Goal: Register for event/course

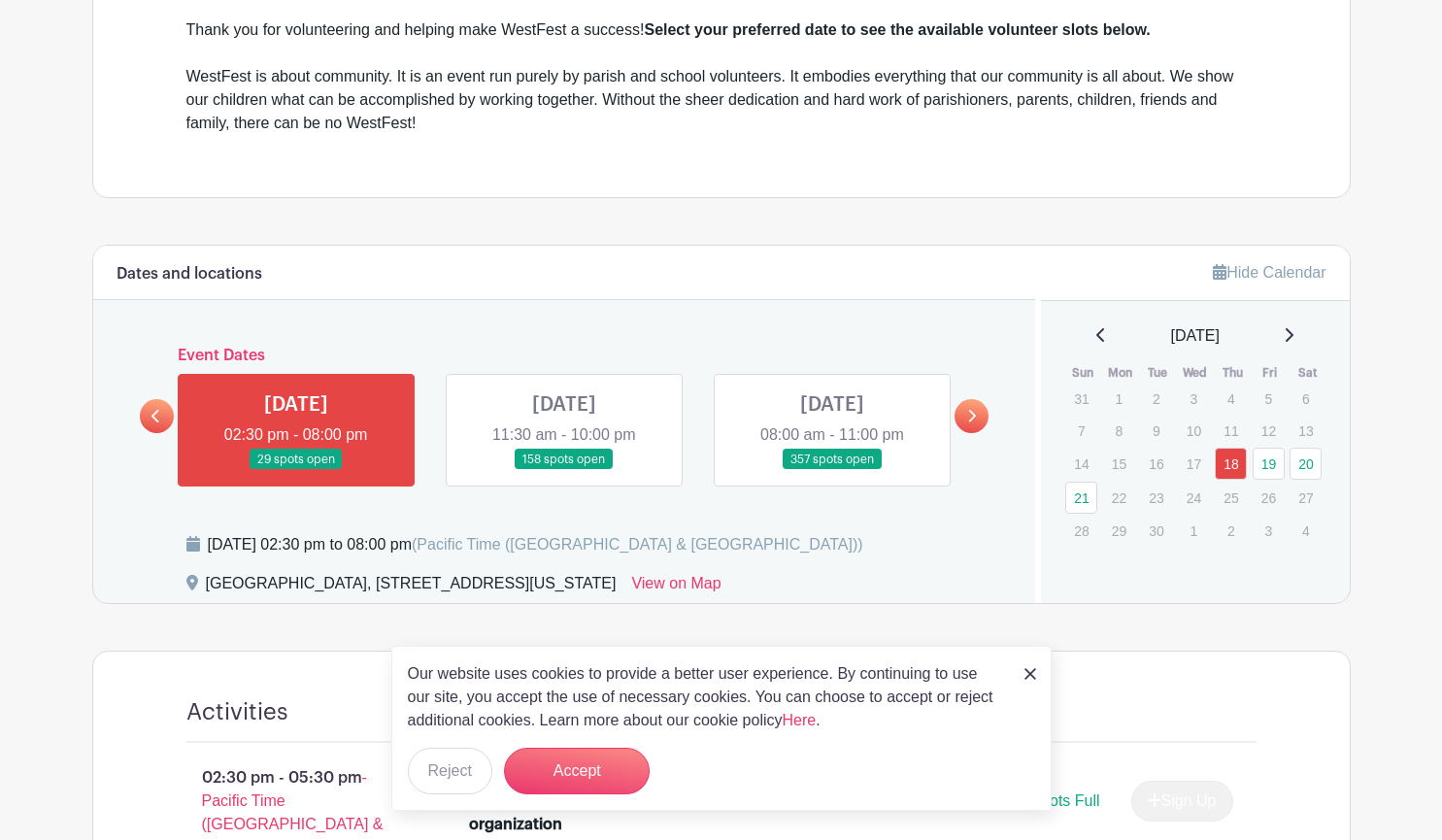
scroll to position [680, 0]
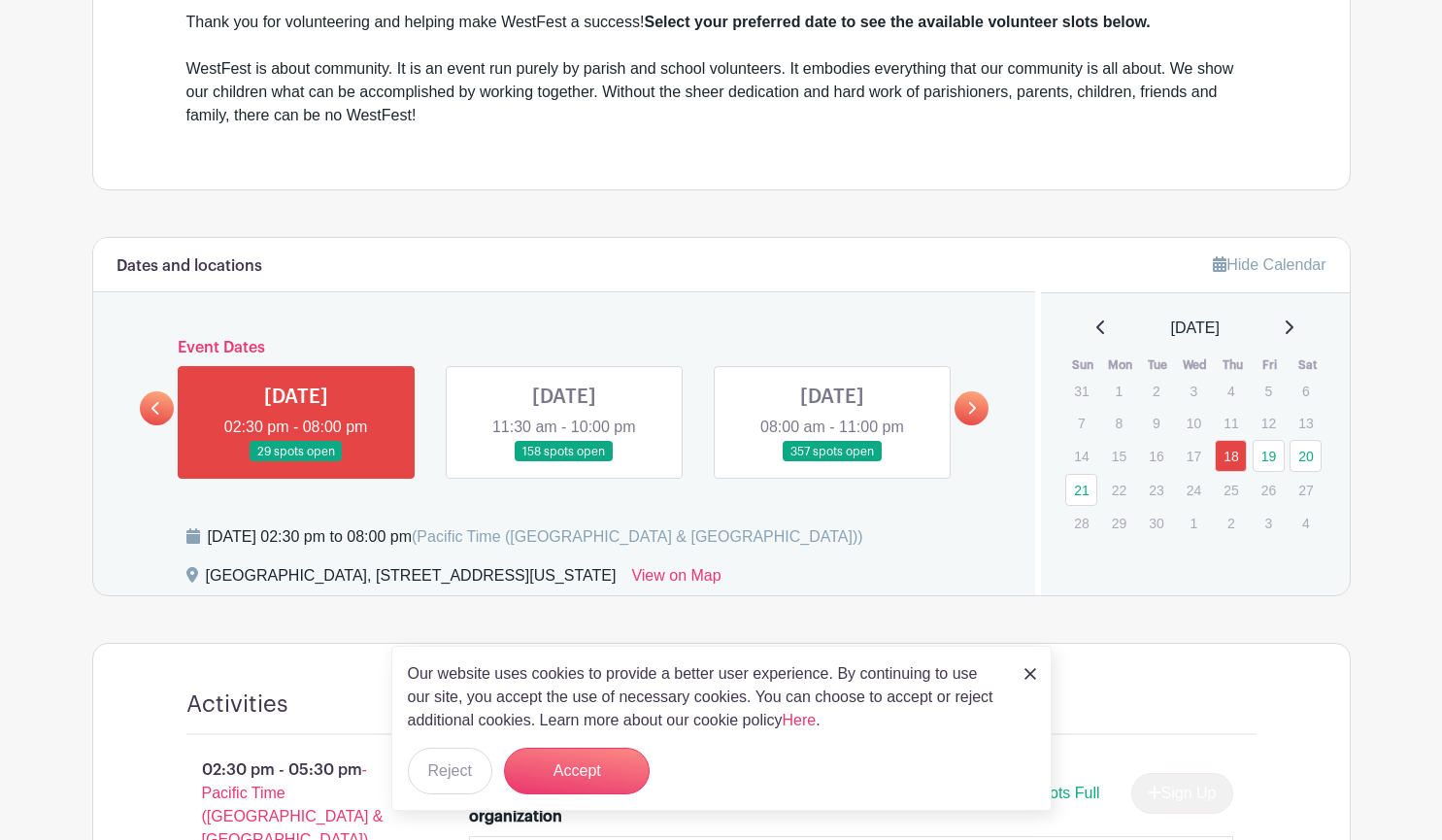
click at [1035, 675] on img at bounding box center [1031, 674] width 12 height 12
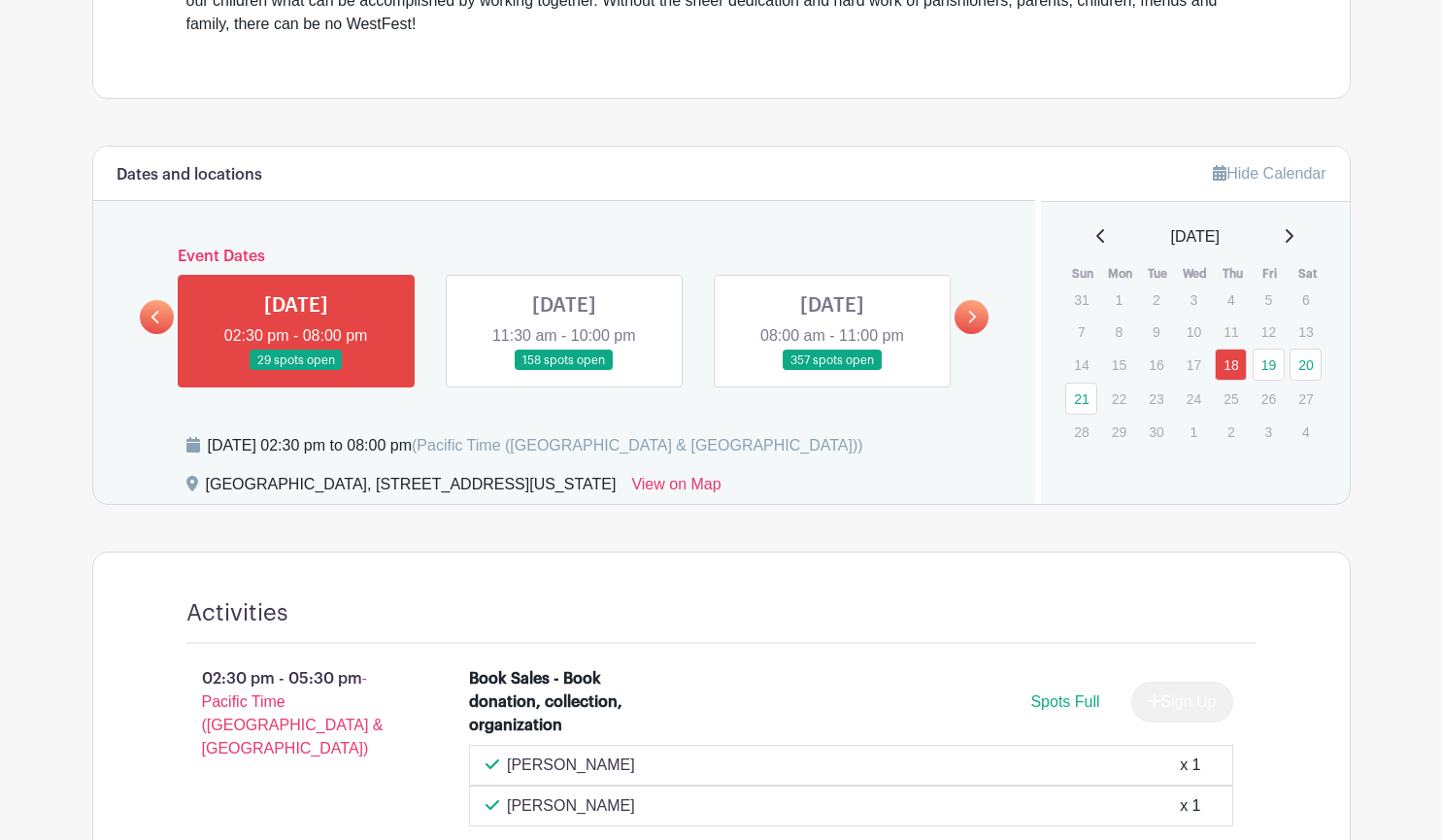
scroll to position [737, 0]
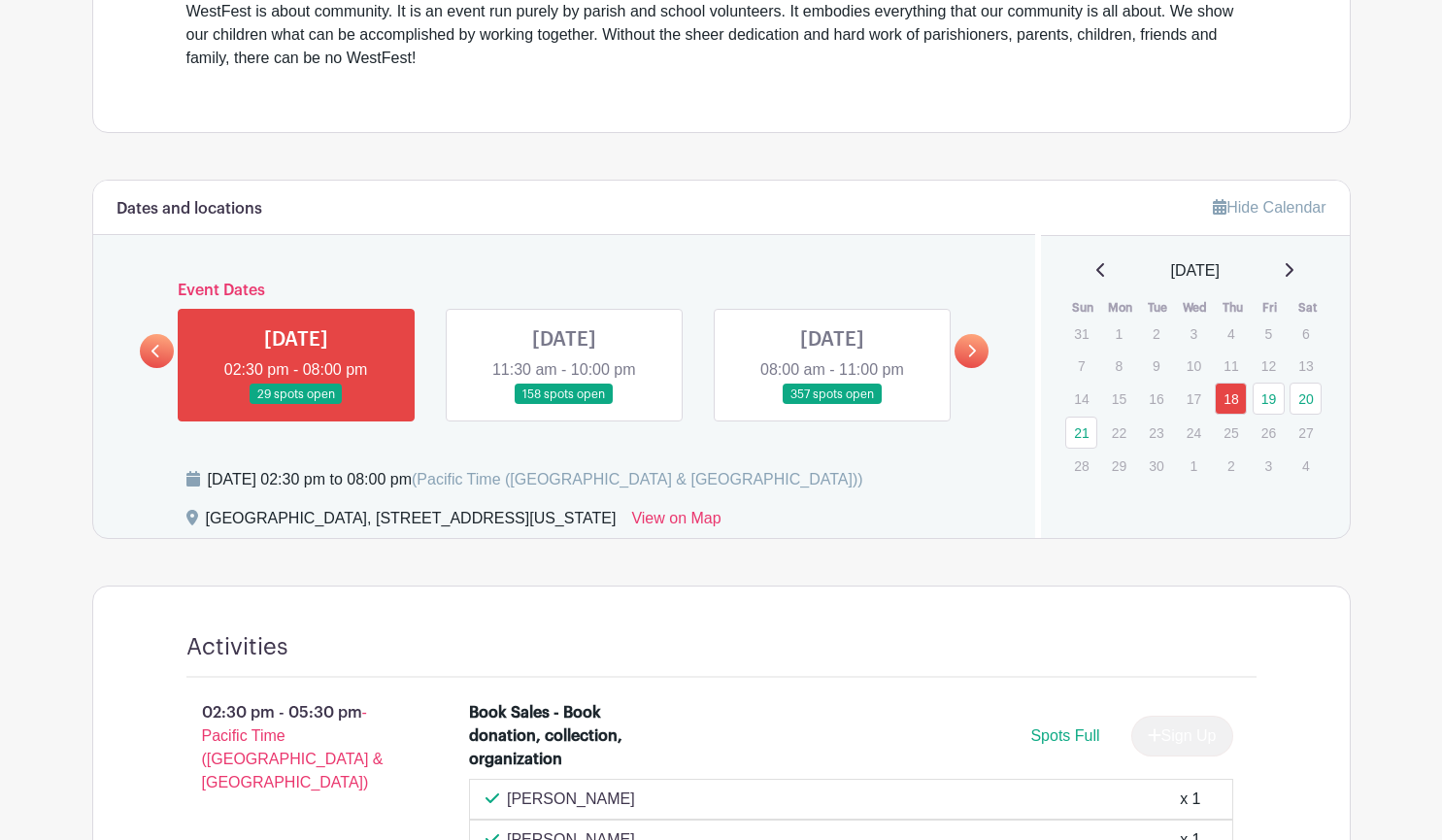
click at [564, 405] on link at bounding box center [564, 405] width 0 height 0
click at [977, 353] on link at bounding box center [971, 351] width 34 height 34
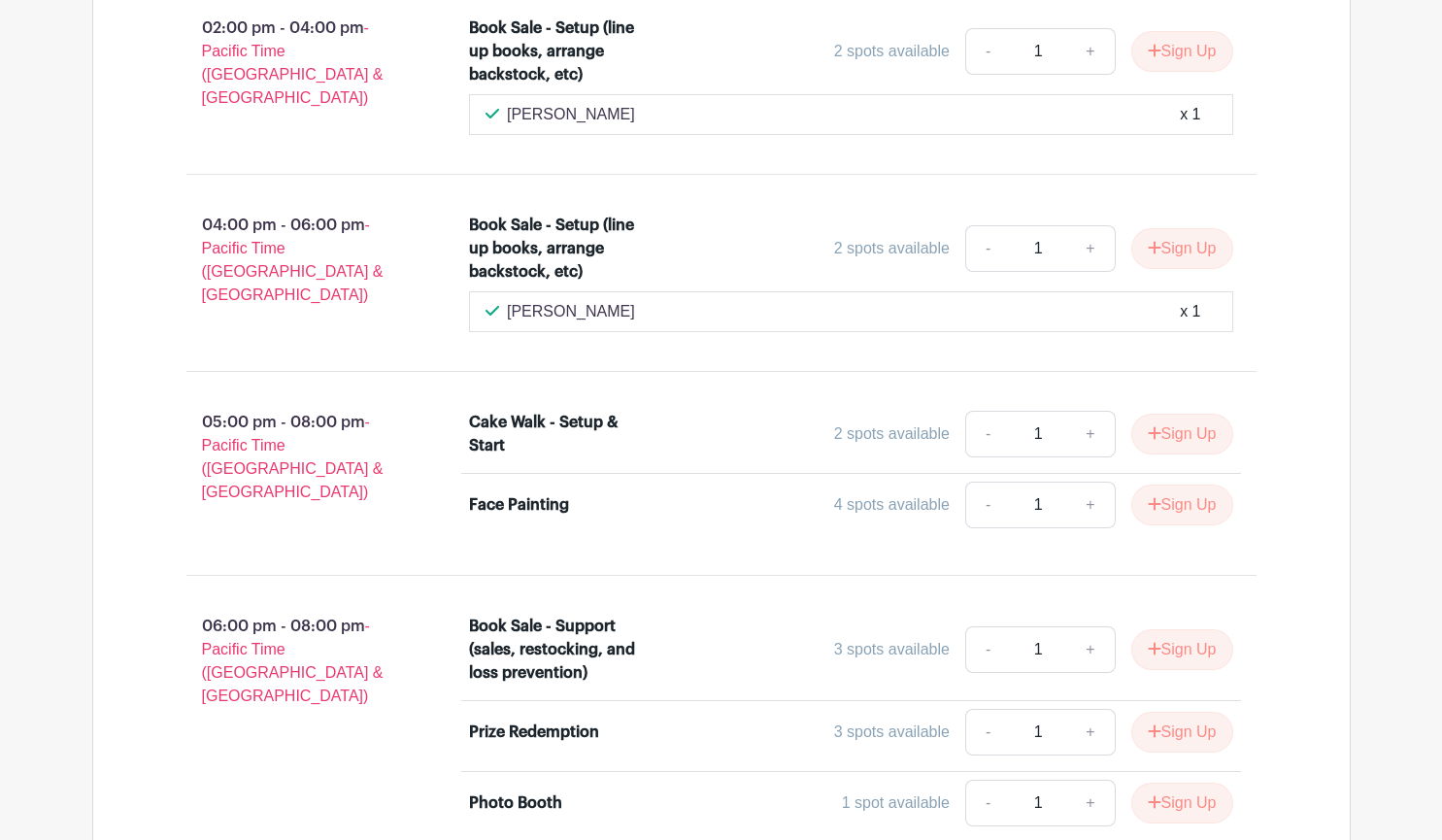
scroll to position [2970, 0]
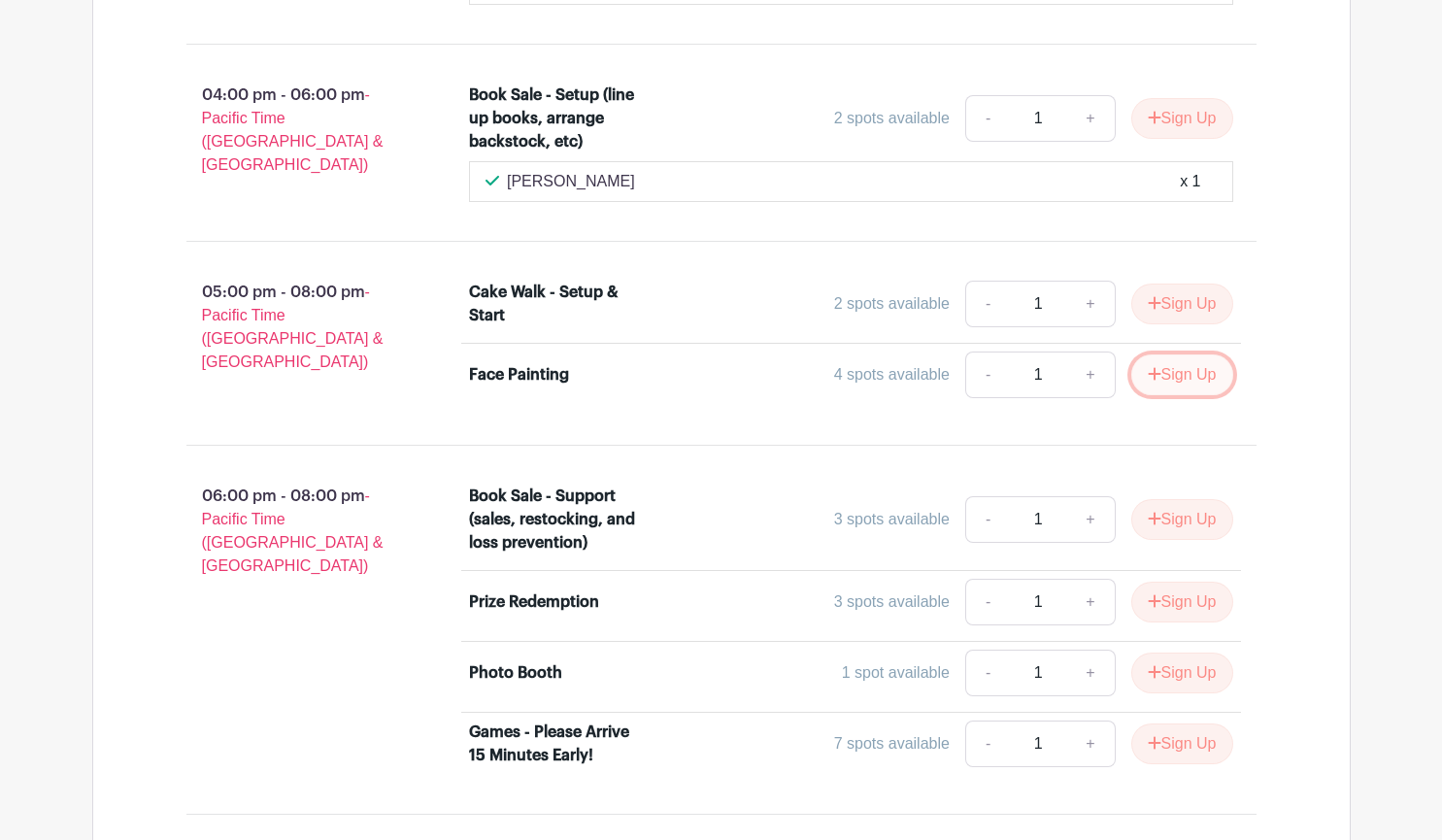
click at [1152, 366] on icon "submit" at bounding box center [1155, 373] width 14 height 16
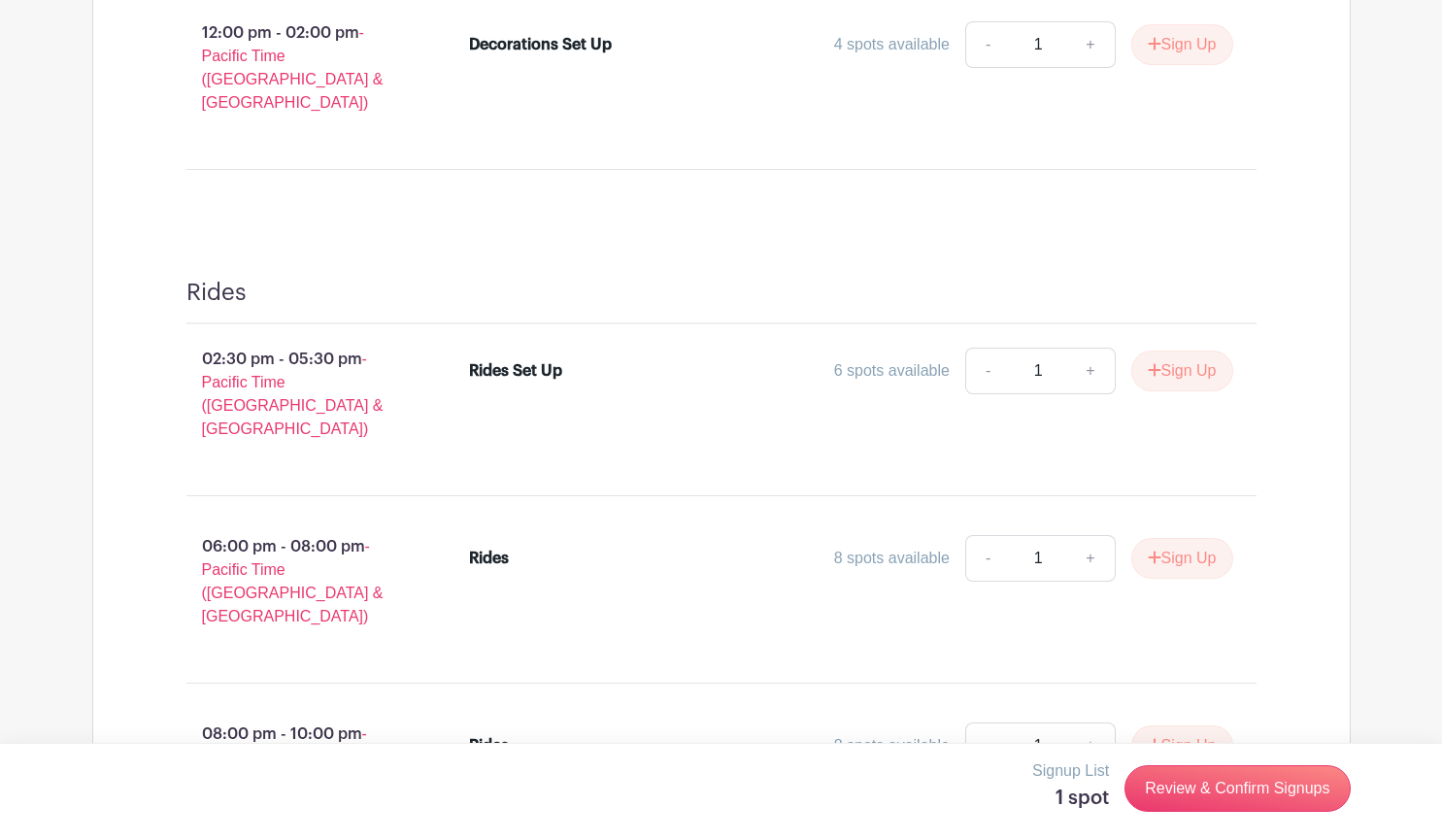
scroll to position [931, 0]
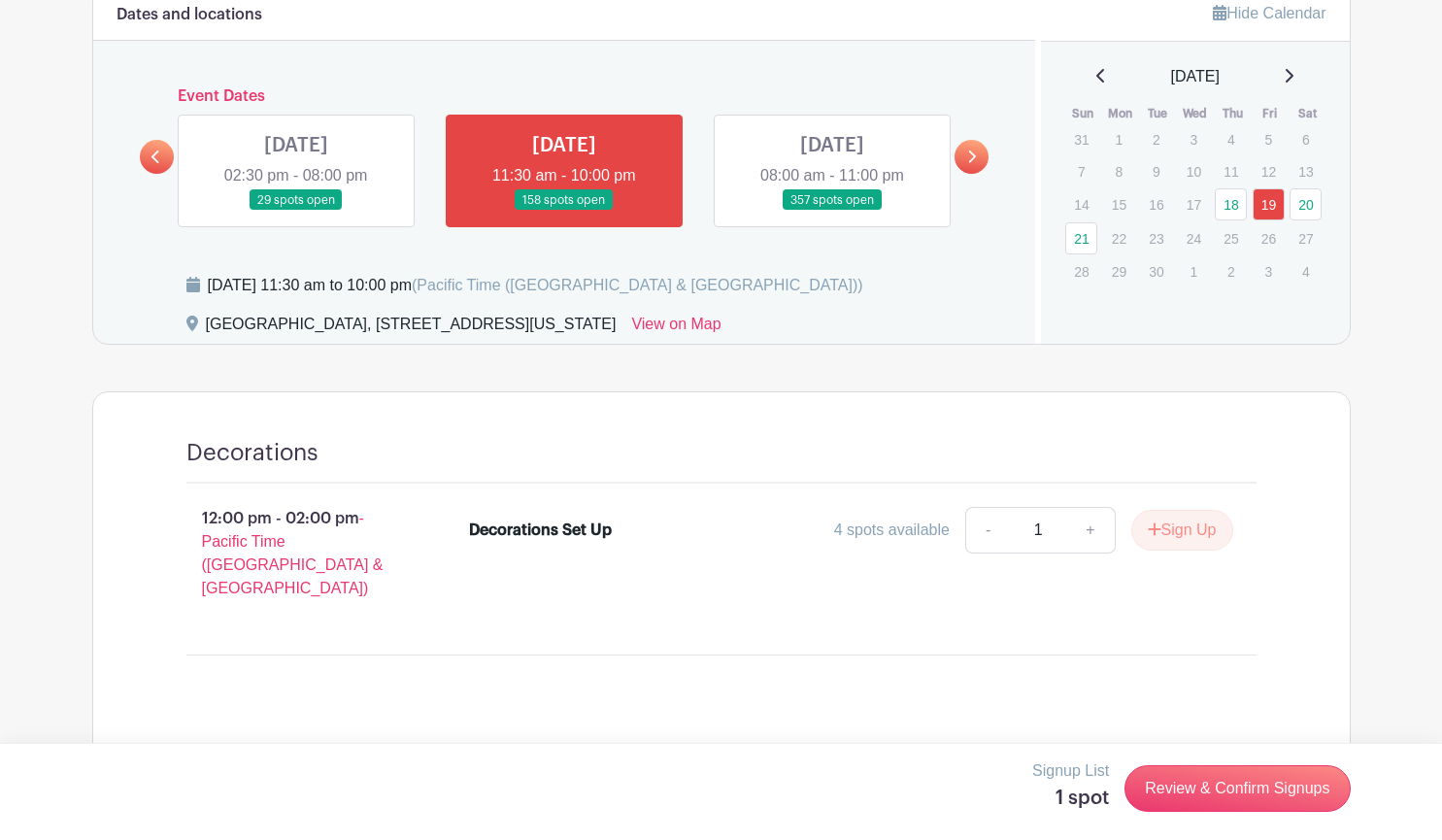
click at [975, 160] on icon at bounding box center [971, 157] width 9 height 15
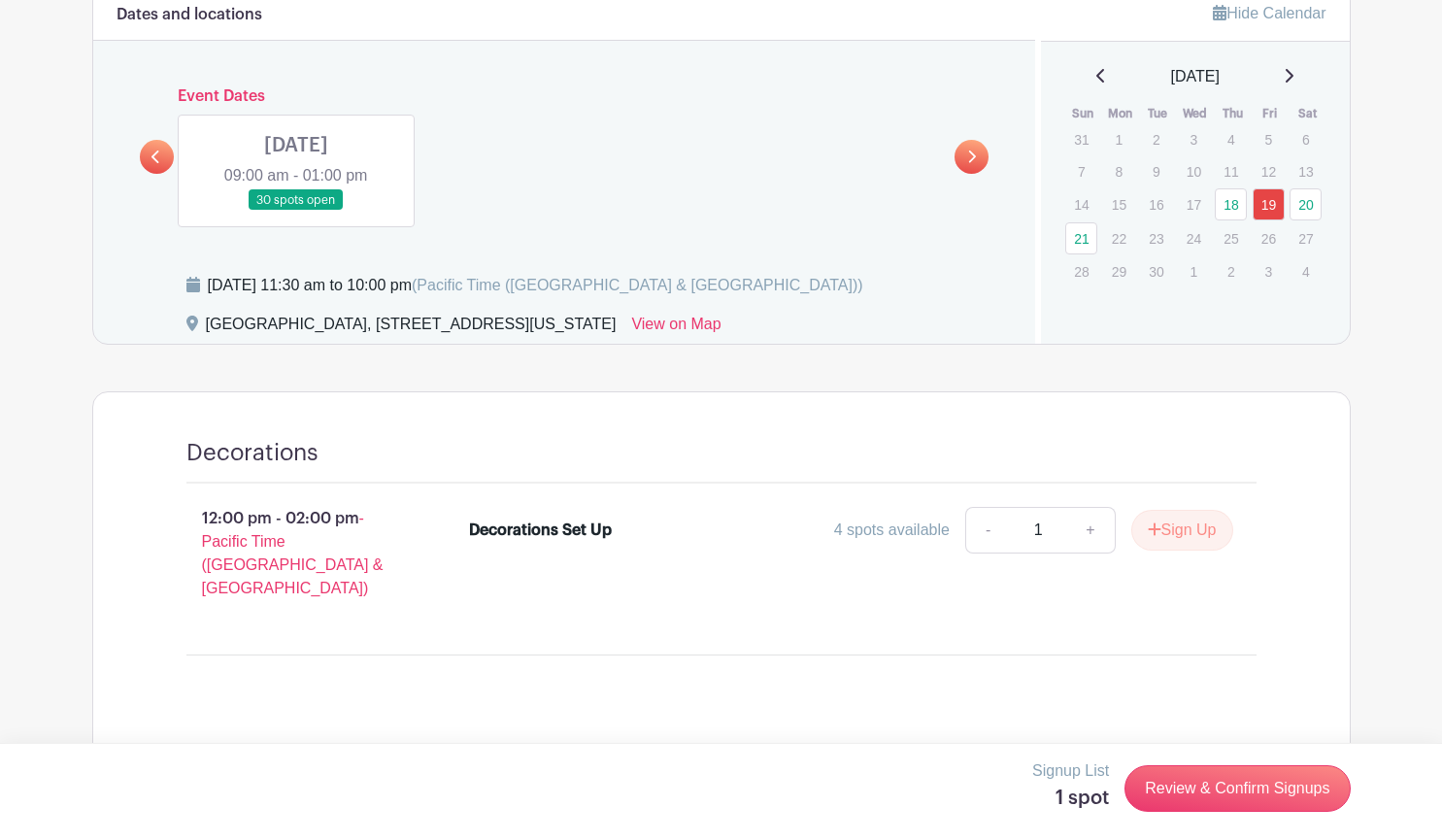
click at [160, 162] on icon at bounding box center [156, 157] width 9 height 15
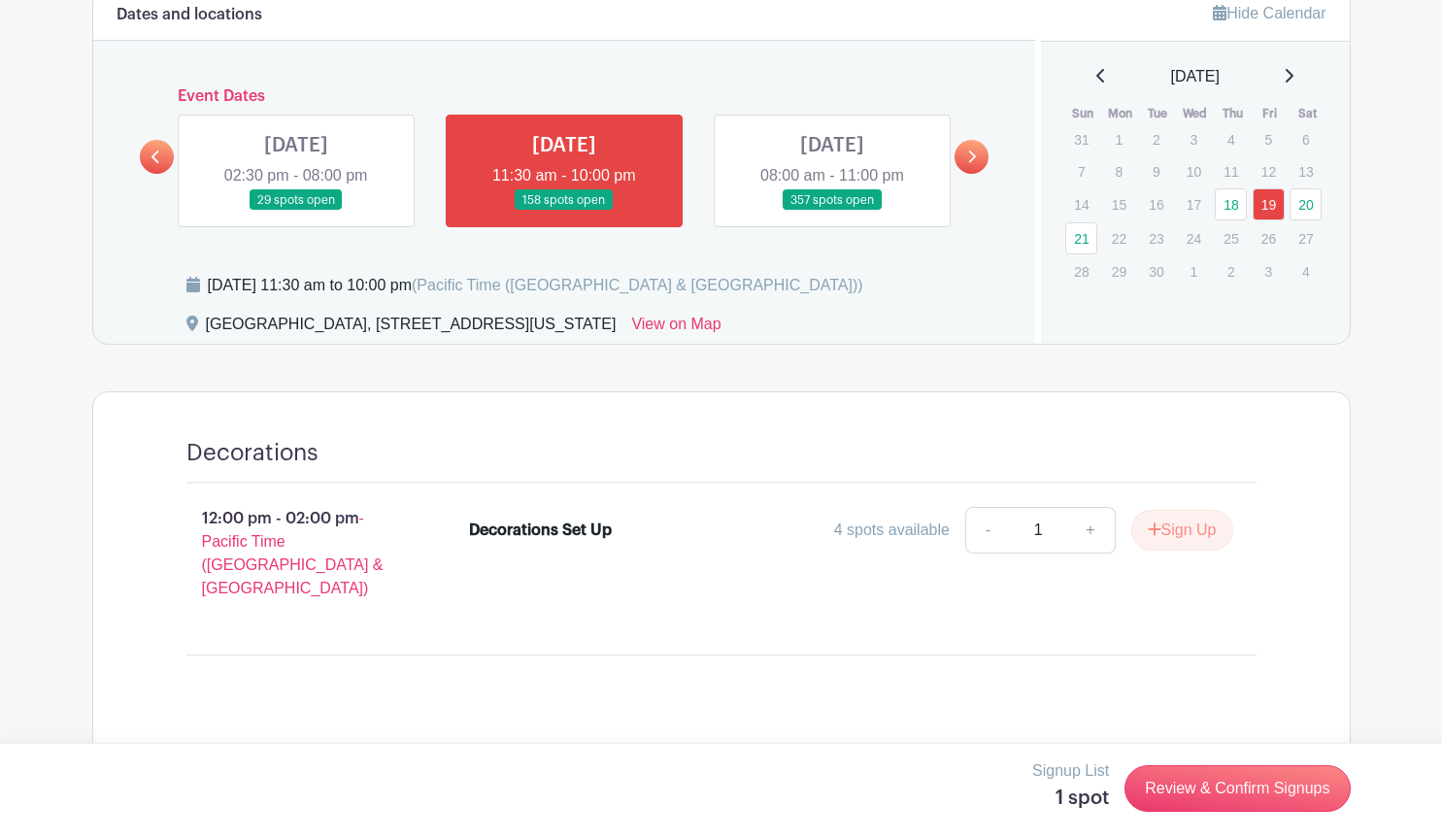
click at [832, 211] on link at bounding box center [832, 211] width 0 height 0
click at [965, 154] on link at bounding box center [971, 157] width 34 height 34
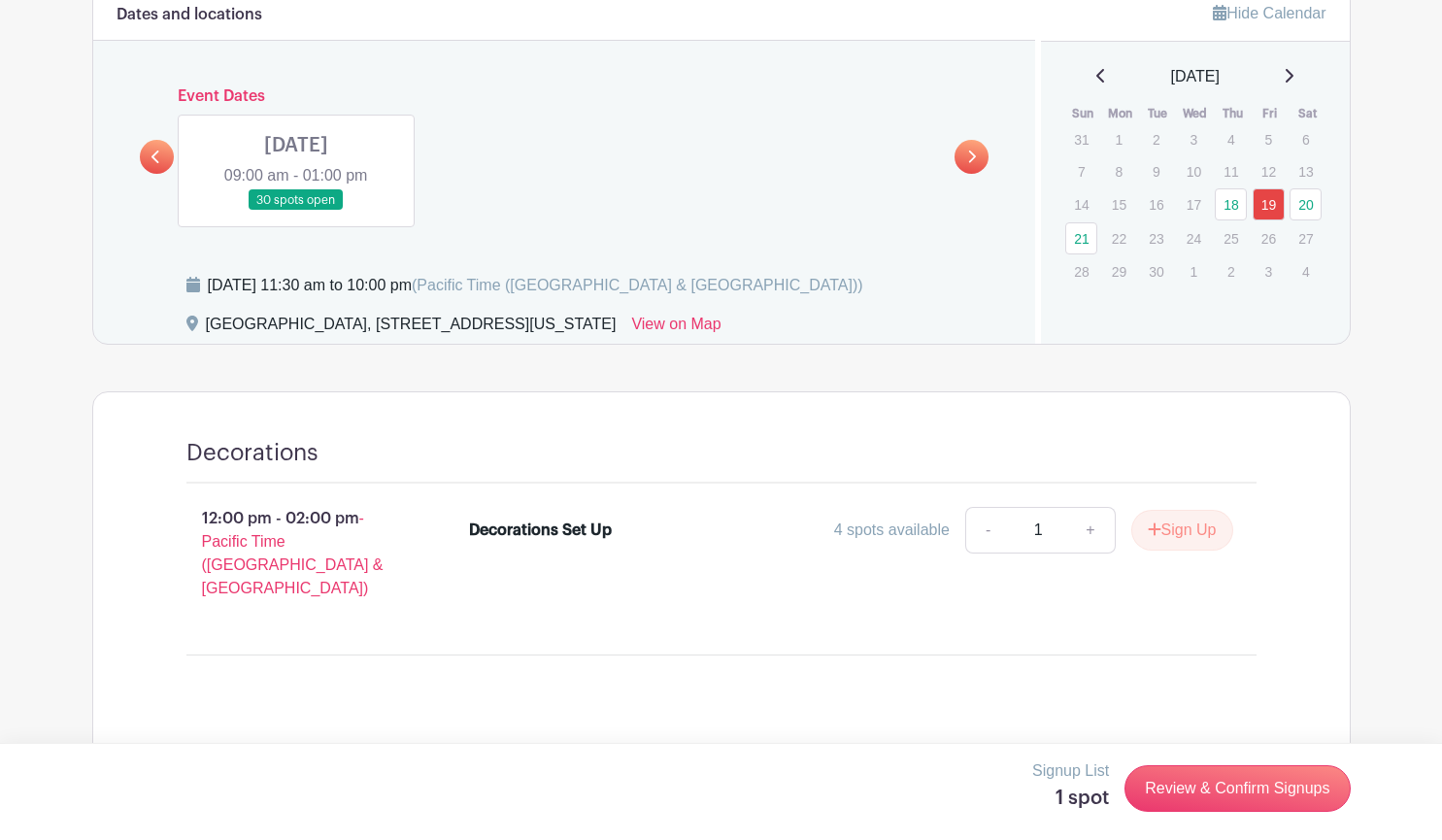
click at [137, 149] on div "Dates and locations Event Dates [DATE] 02:30 pm - 08:00 pm 29 spots open [DATE]…" at bounding box center [565, 164] width 943 height 357
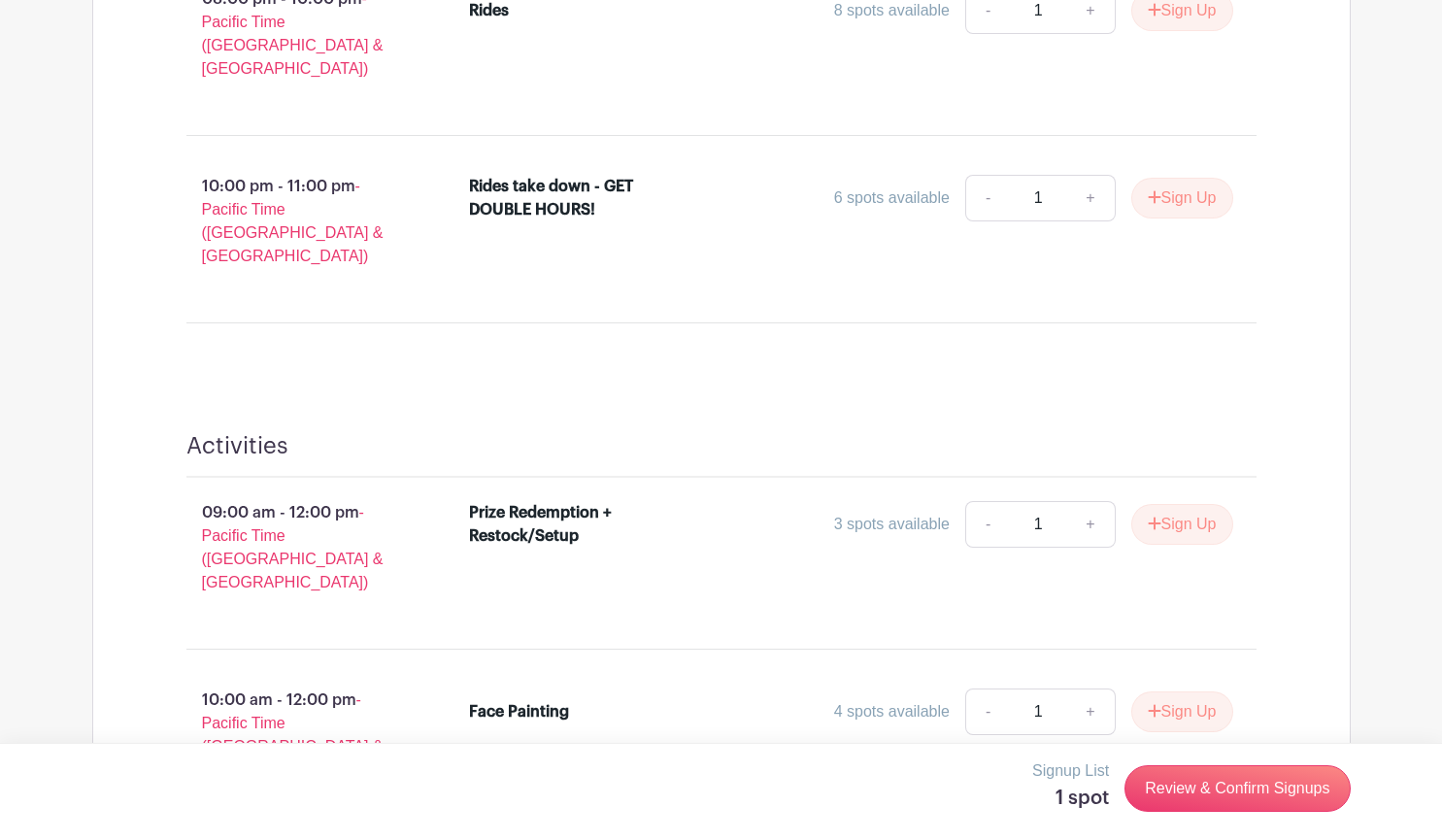
scroll to position [2484, 0]
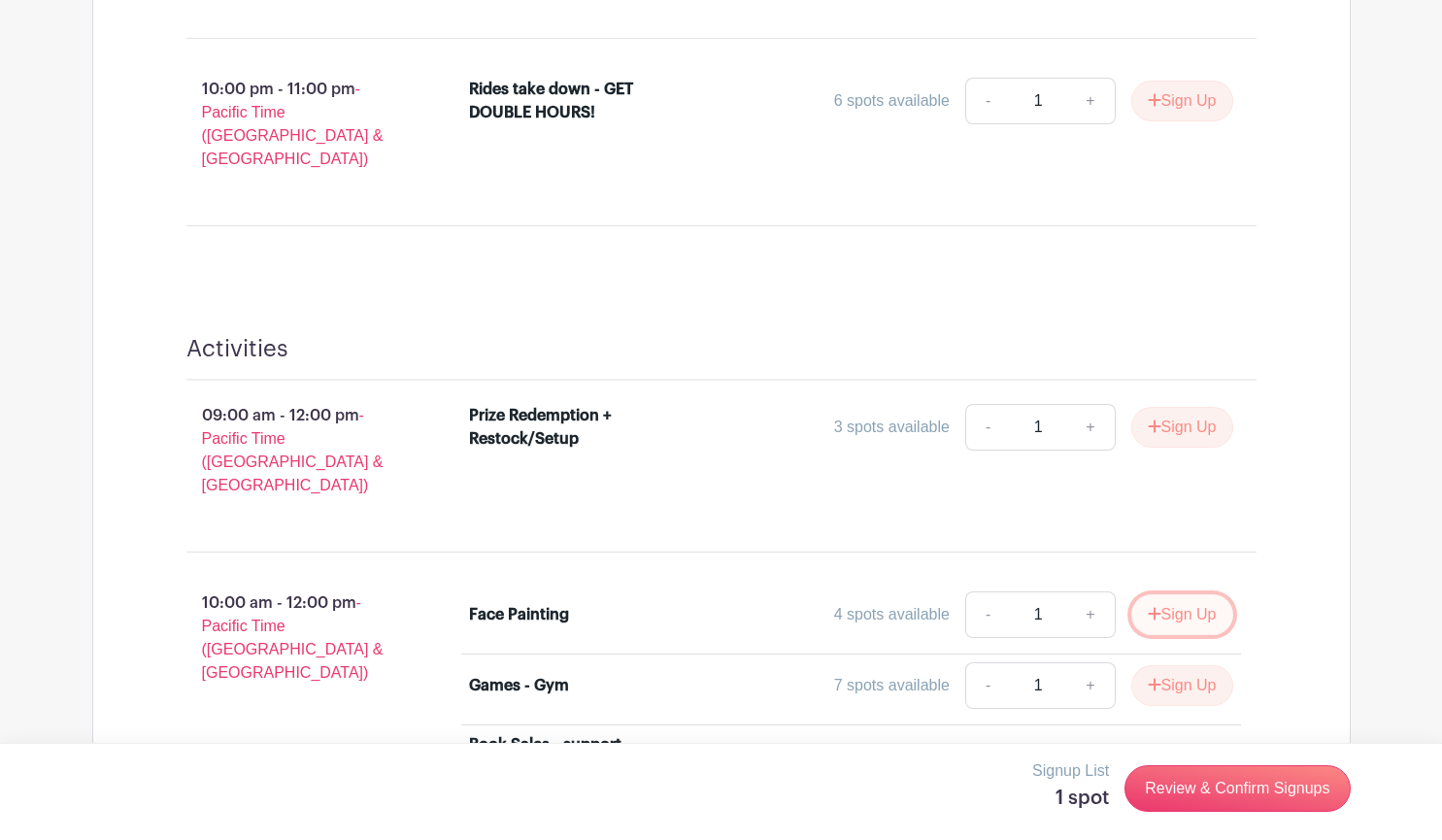
click at [1158, 594] on button "Sign Up" at bounding box center [1182, 614] width 102 height 41
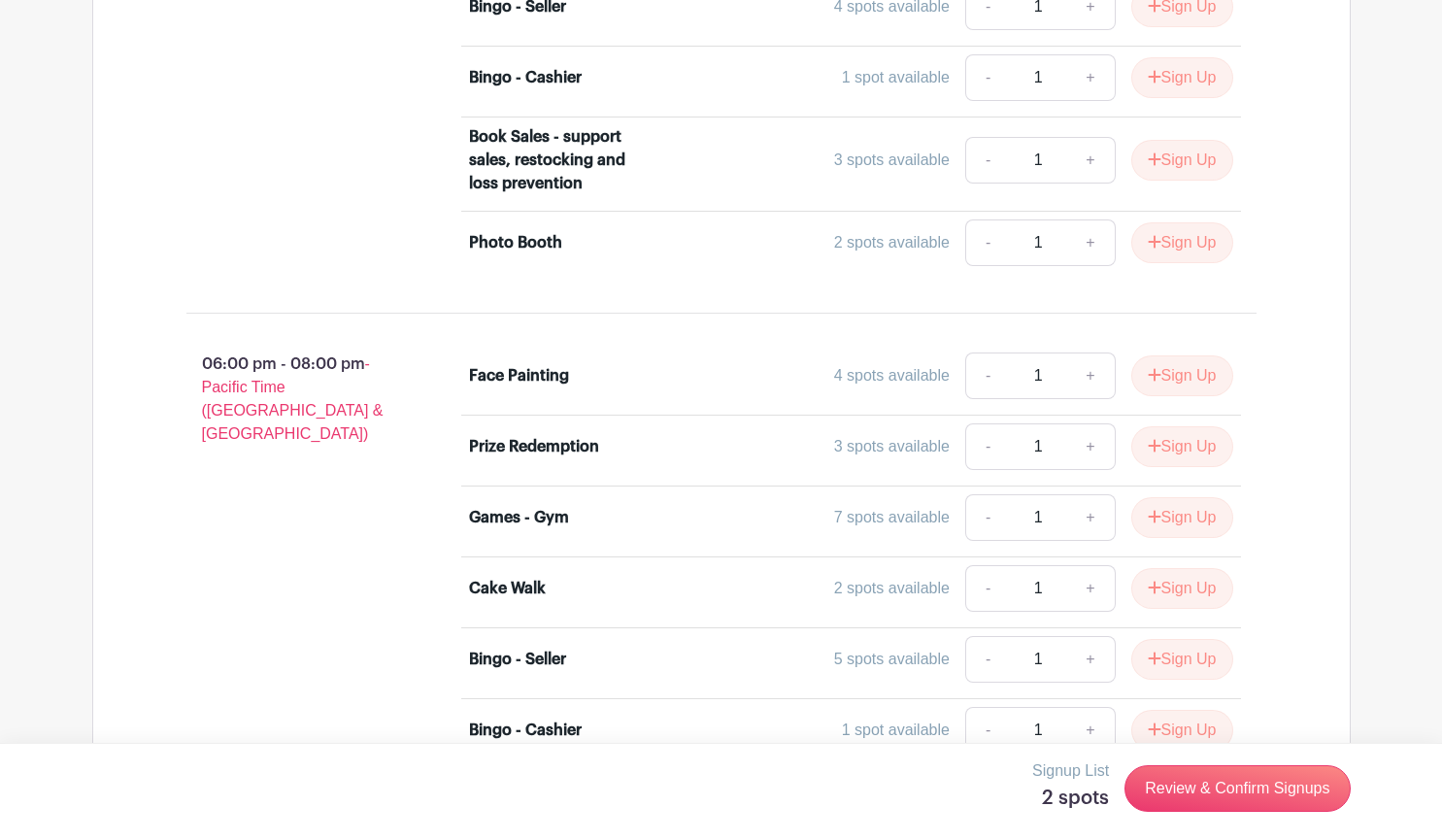
scroll to position [5065, 0]
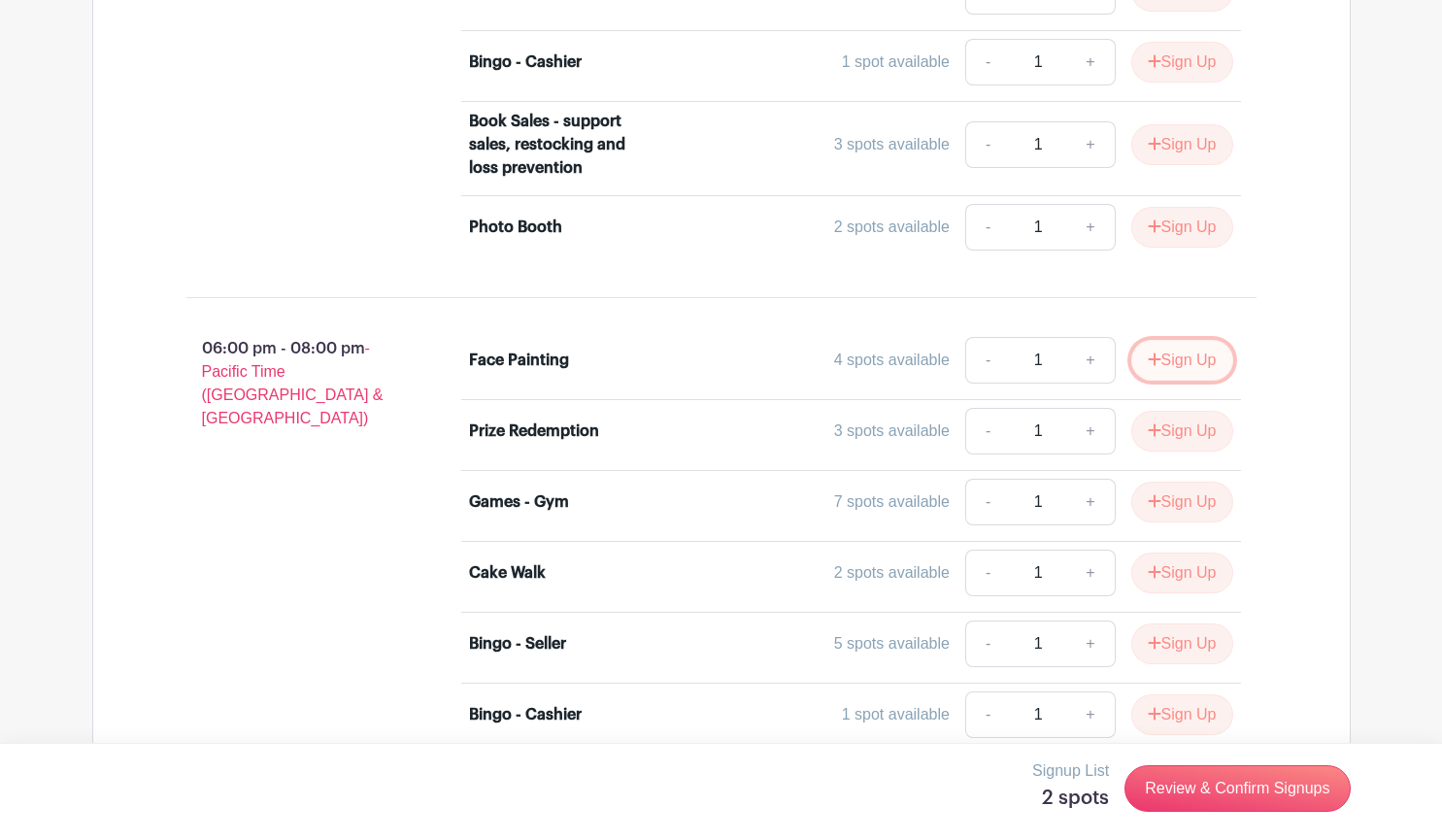
click at [1176, 340] on button "Sign Up" at bounding box center [1182, 360] width 102 height 41
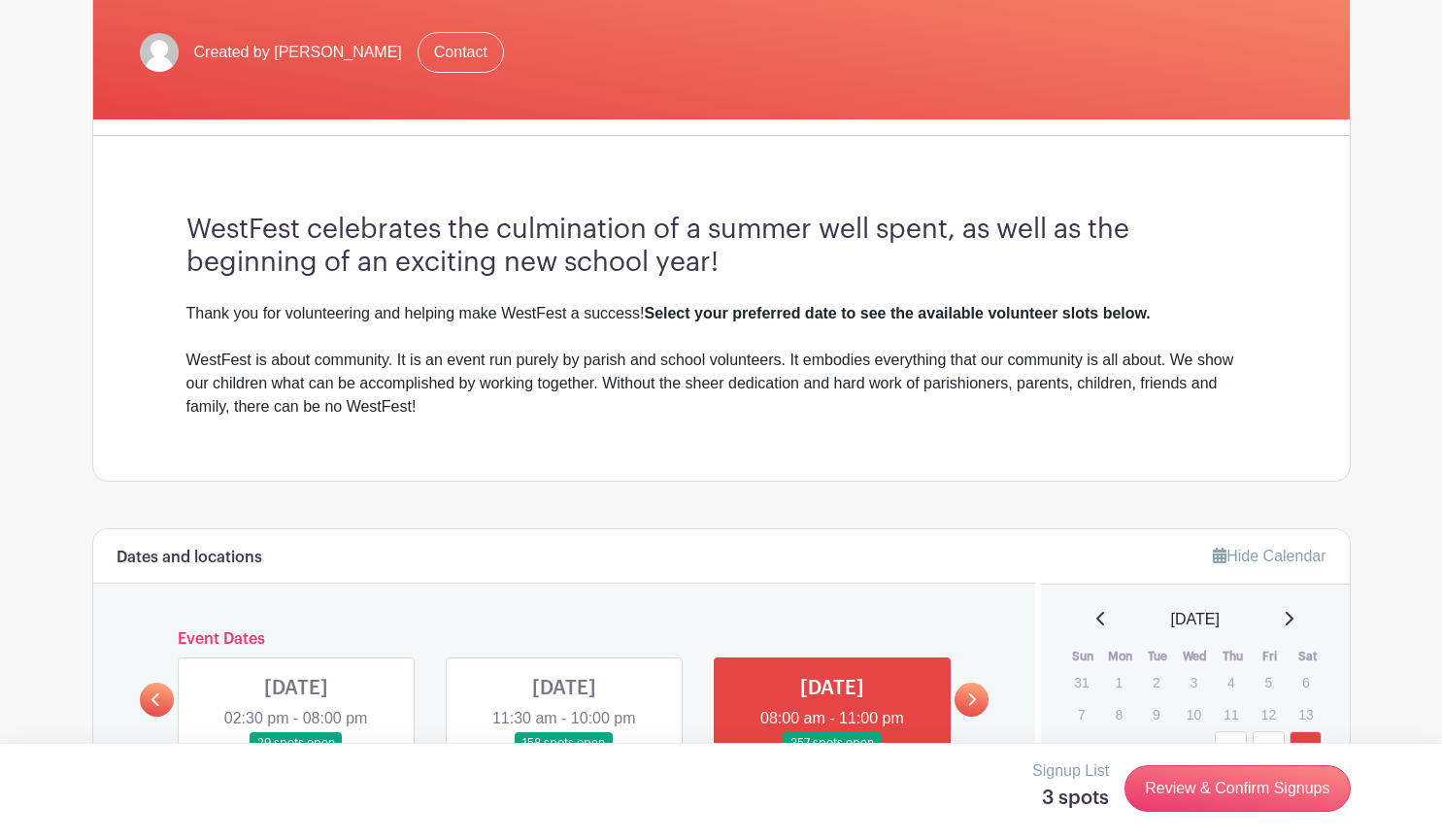
scroll to position [680, 0]
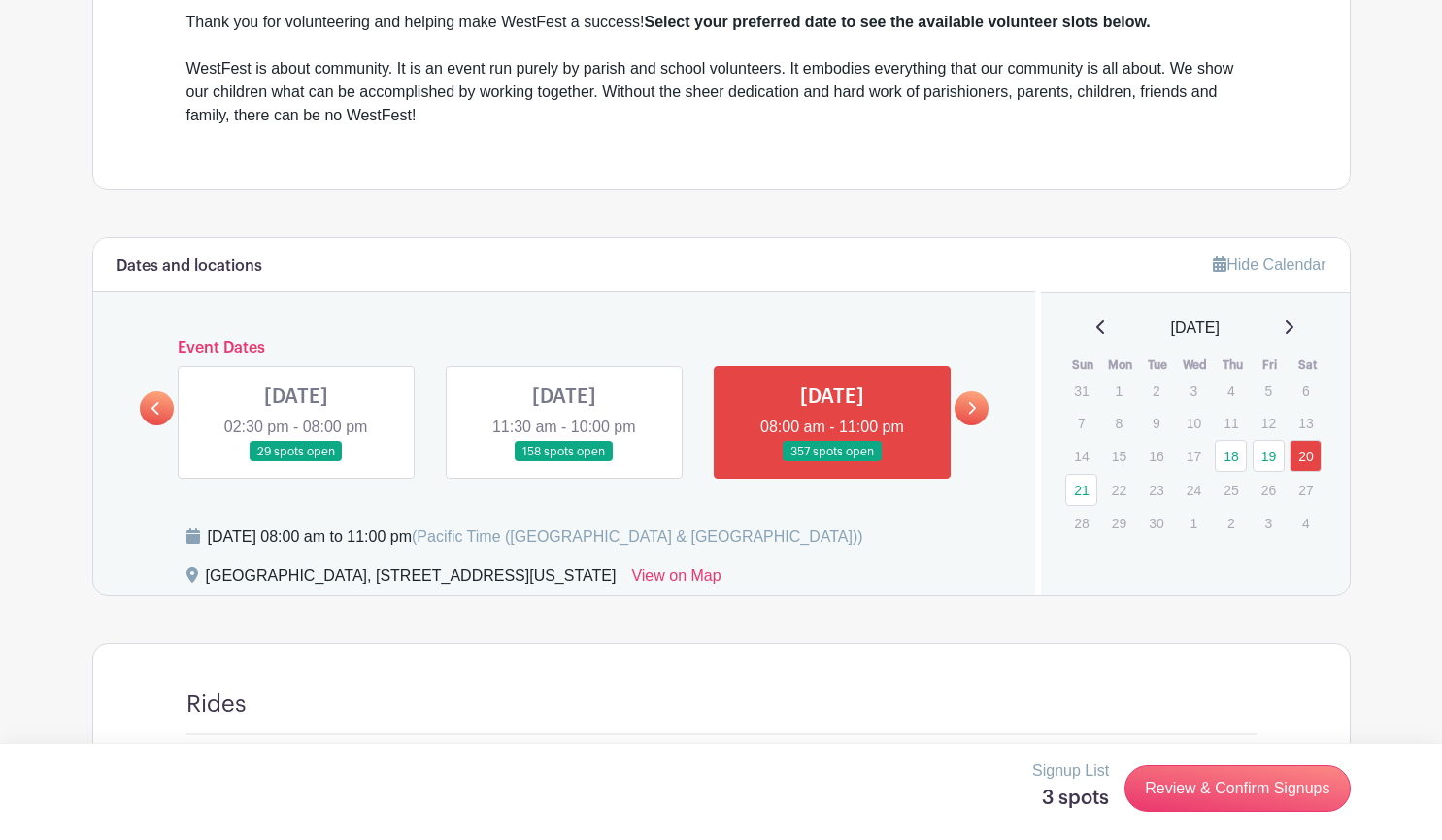
click at [970, 415] on link at bounding box center [971, 408] width 34 height 34
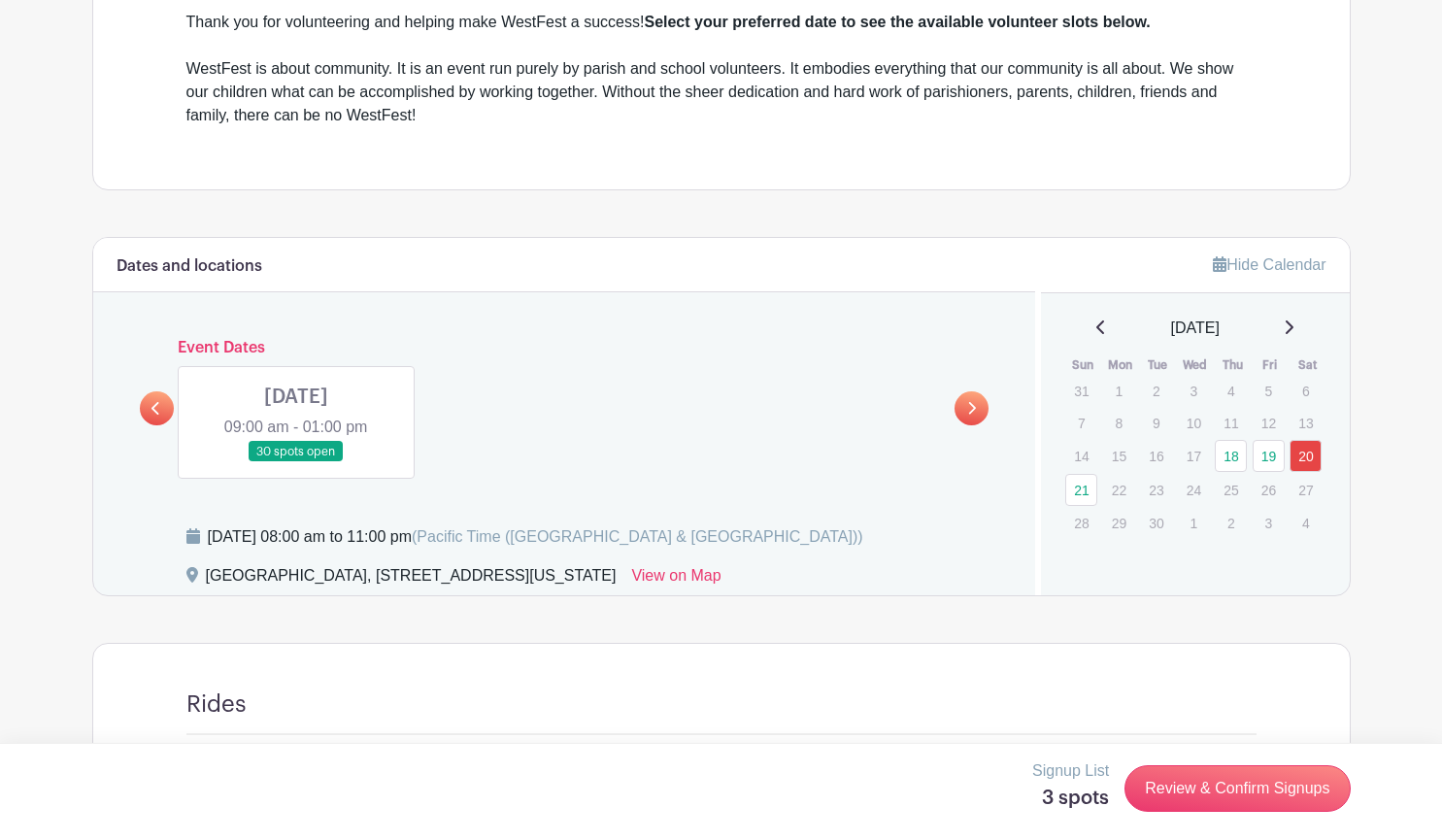
click at [296, 462] on link at bounding box center [296, 462] width 0 height 0
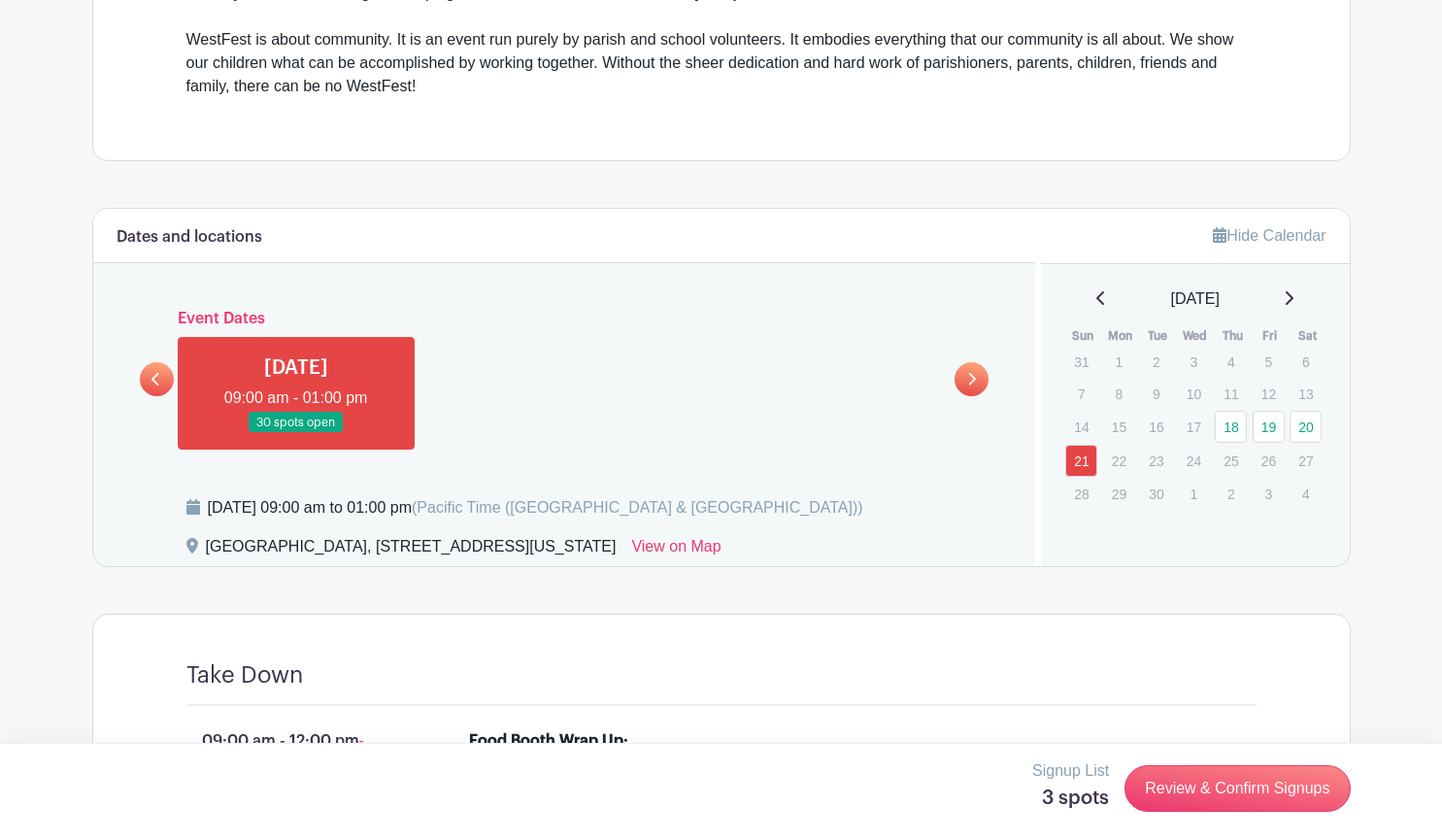
scroll to position [733, 0]
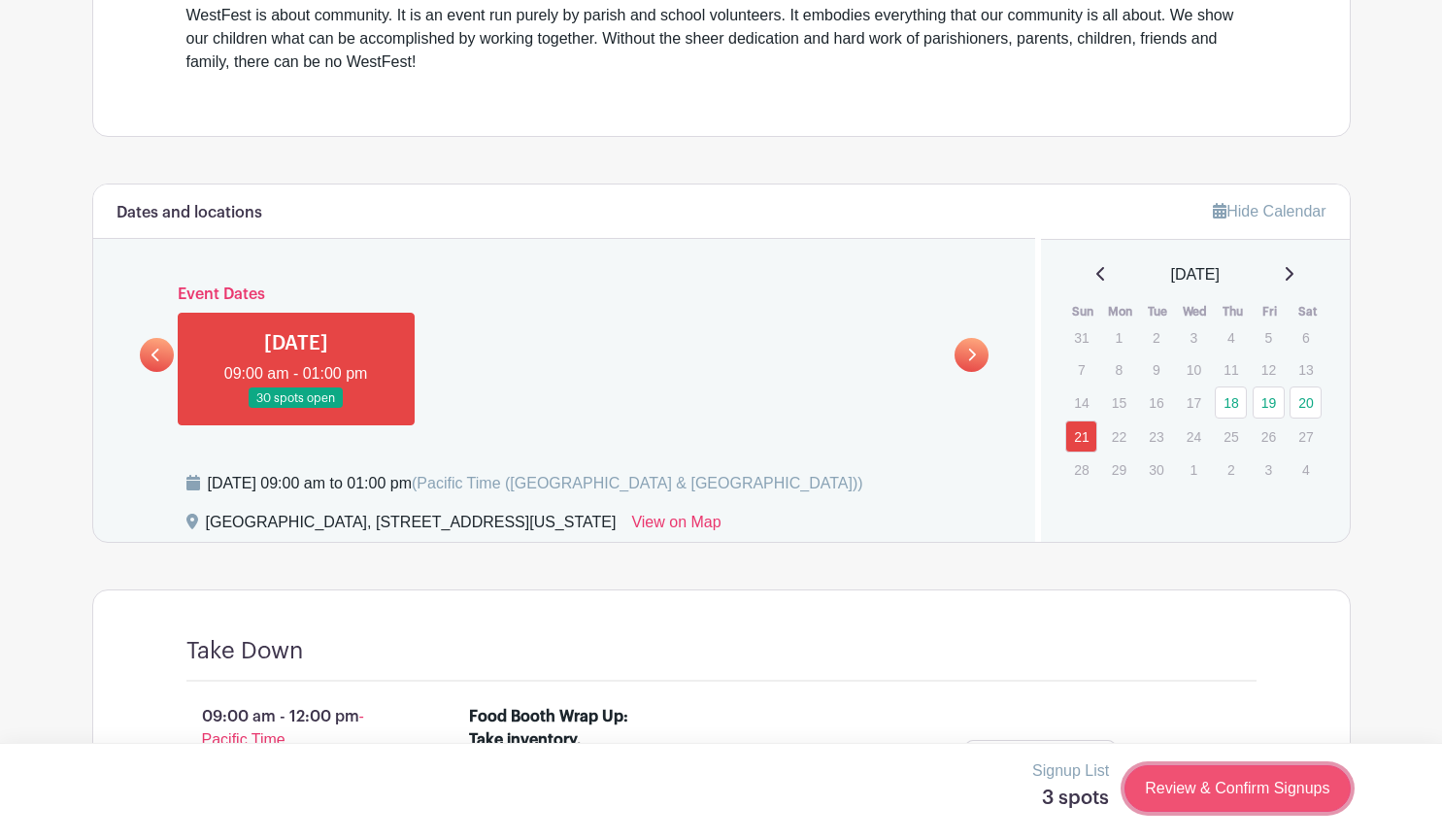
click at [1215, 786] on link "Review & Confirm Signups" at bounding box center [1237, 788] width 225 height 47
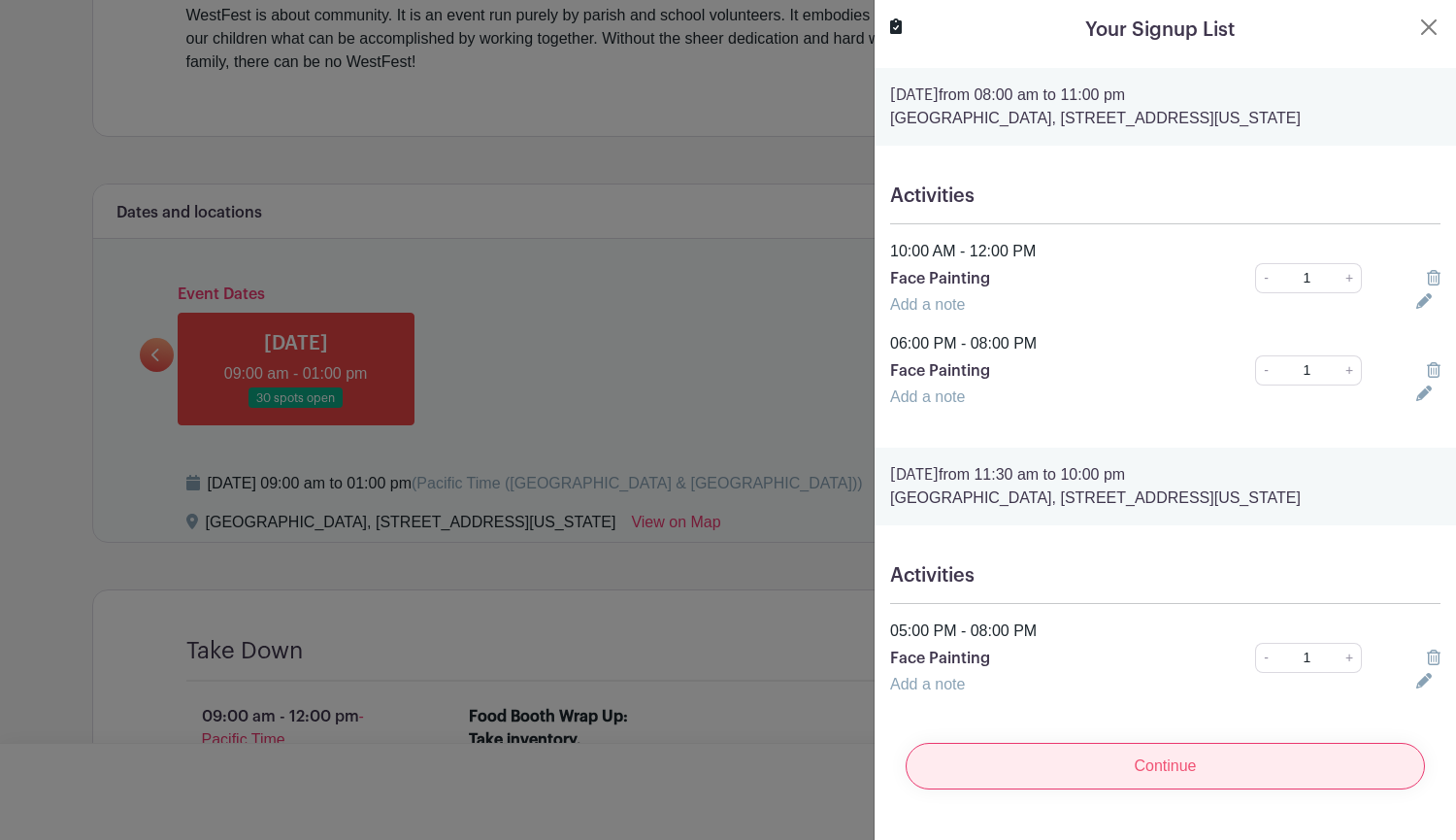
click at [1189, 775] on input "Continue" at bounding box center [1165, 766] width 519 height 47
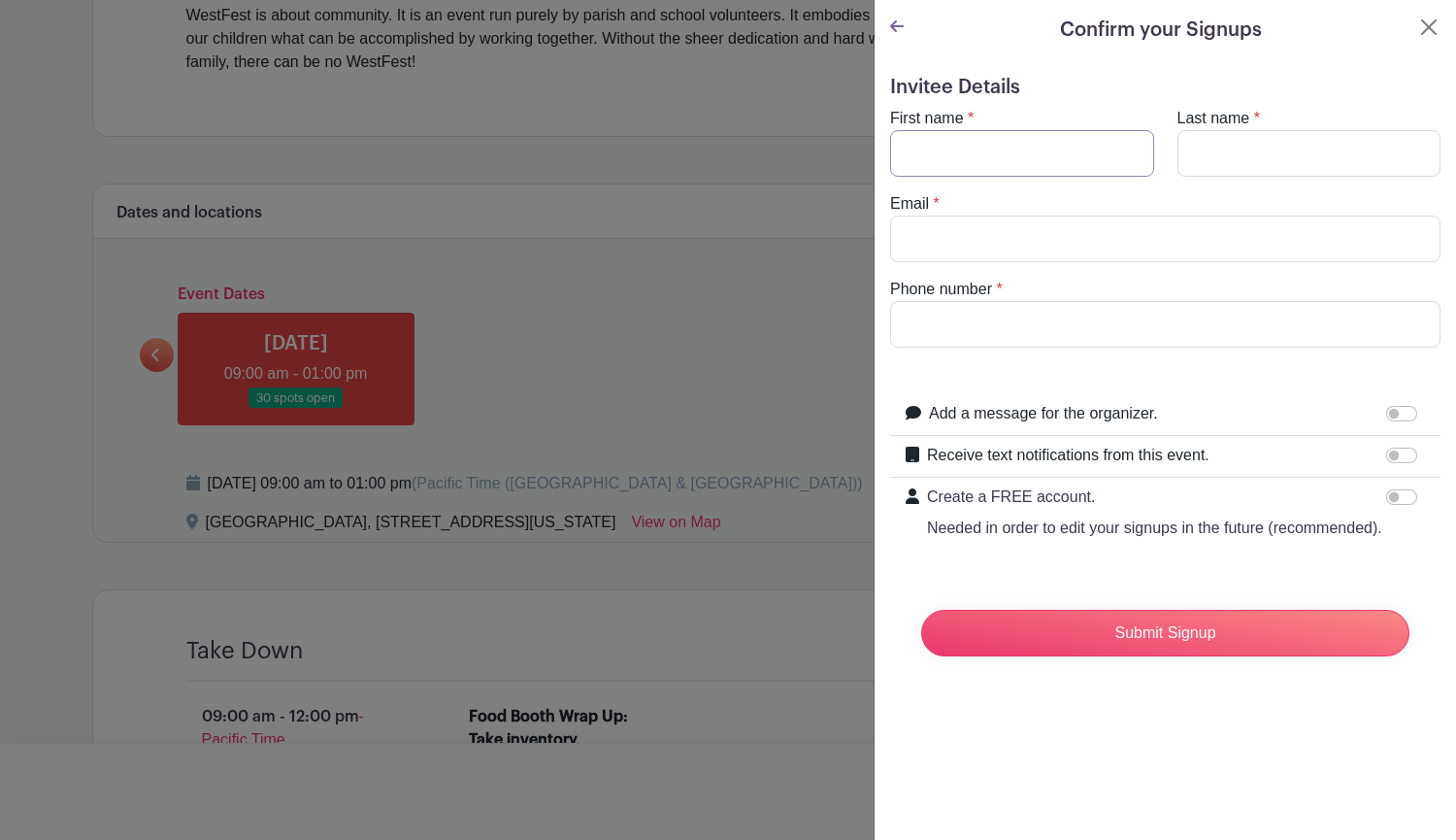
click at [1069, 162] on input "First name" at bounding box center [1022, 153] width 264 height 47
type input "[PERSON_NAME]"
type input "[EMAIL_ADDRESS][DOMAIN_NAME]"
type input "7034896446"
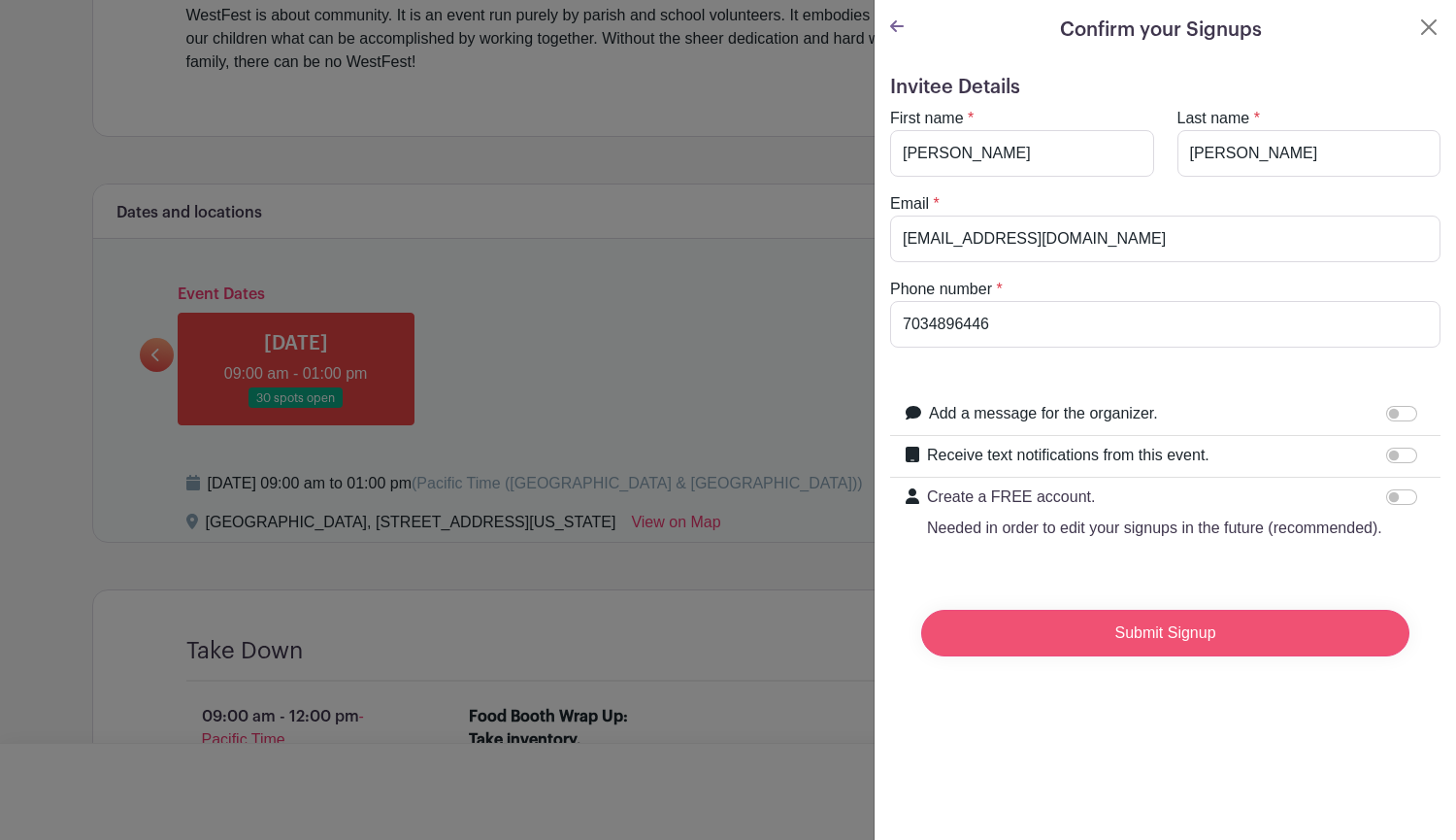
click at [1147, 657] on input "Submit Signup" at bounding box center [1165, 632] width 488 height 47
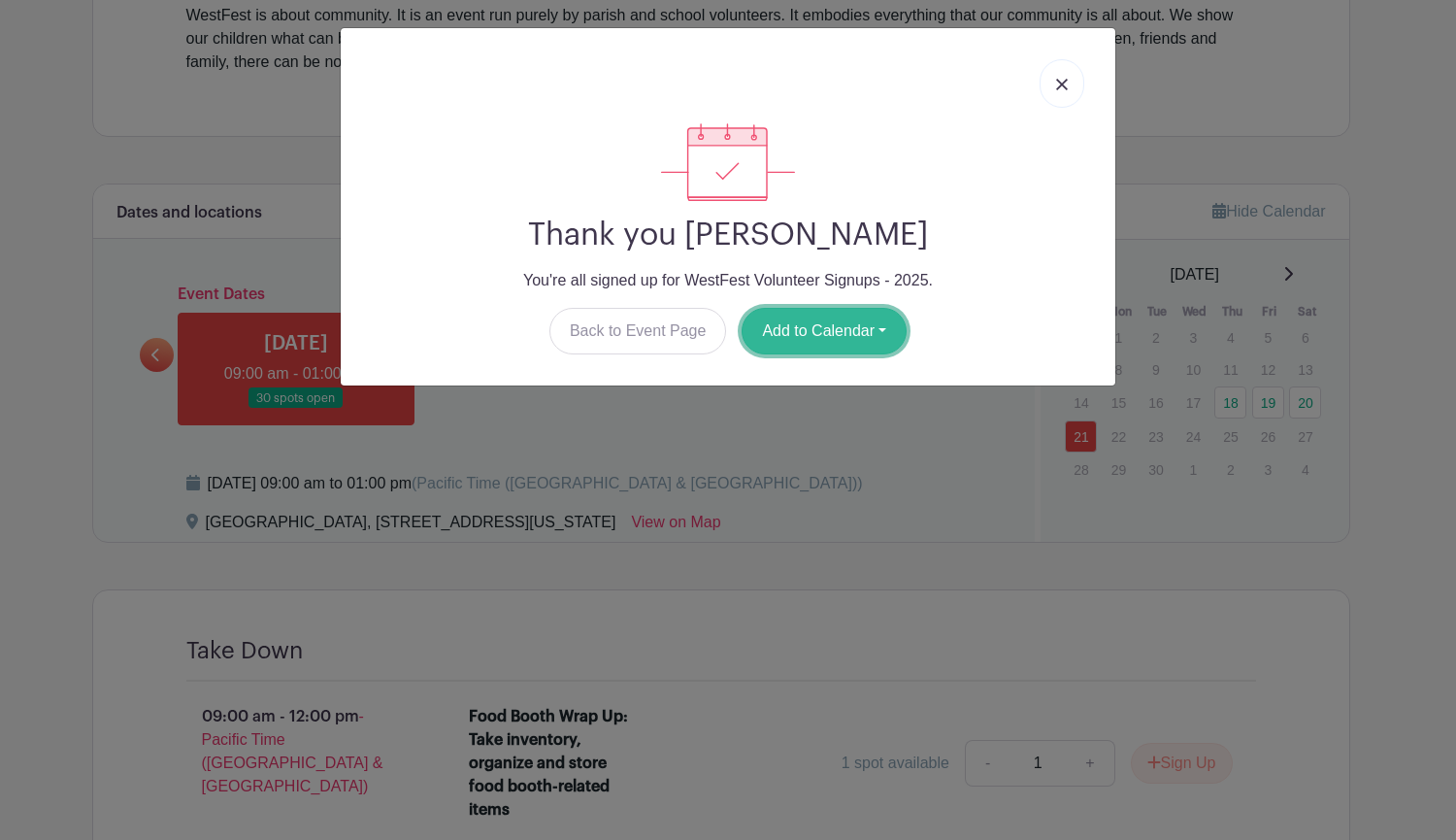
click at [844, 324] on button "Add to Calendar" at bounding box center [824, 331] width 165 height 47
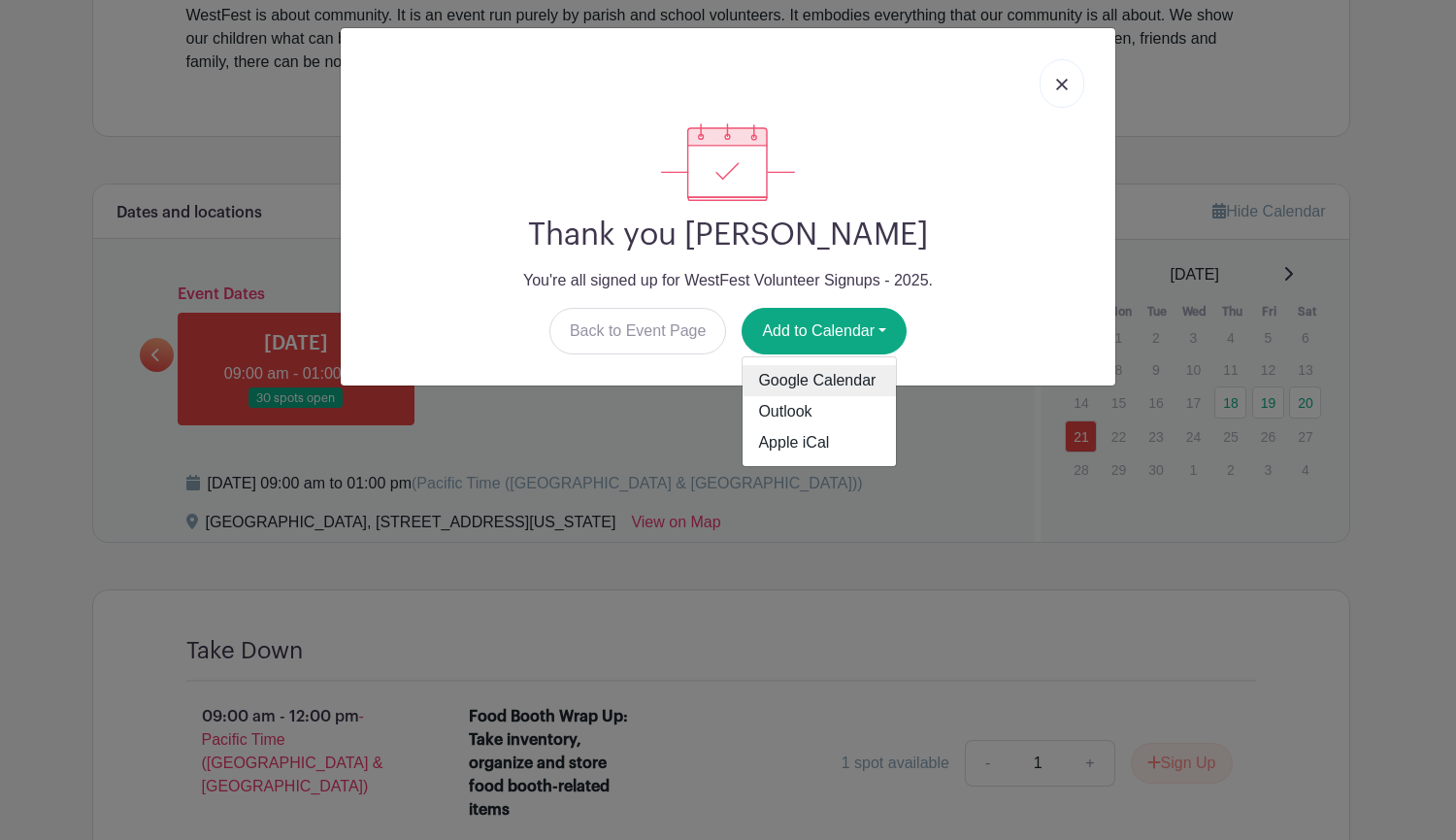
click at [846, 381] on link "Google Calendar" at bounding box center [819, 379] width 154 height 31
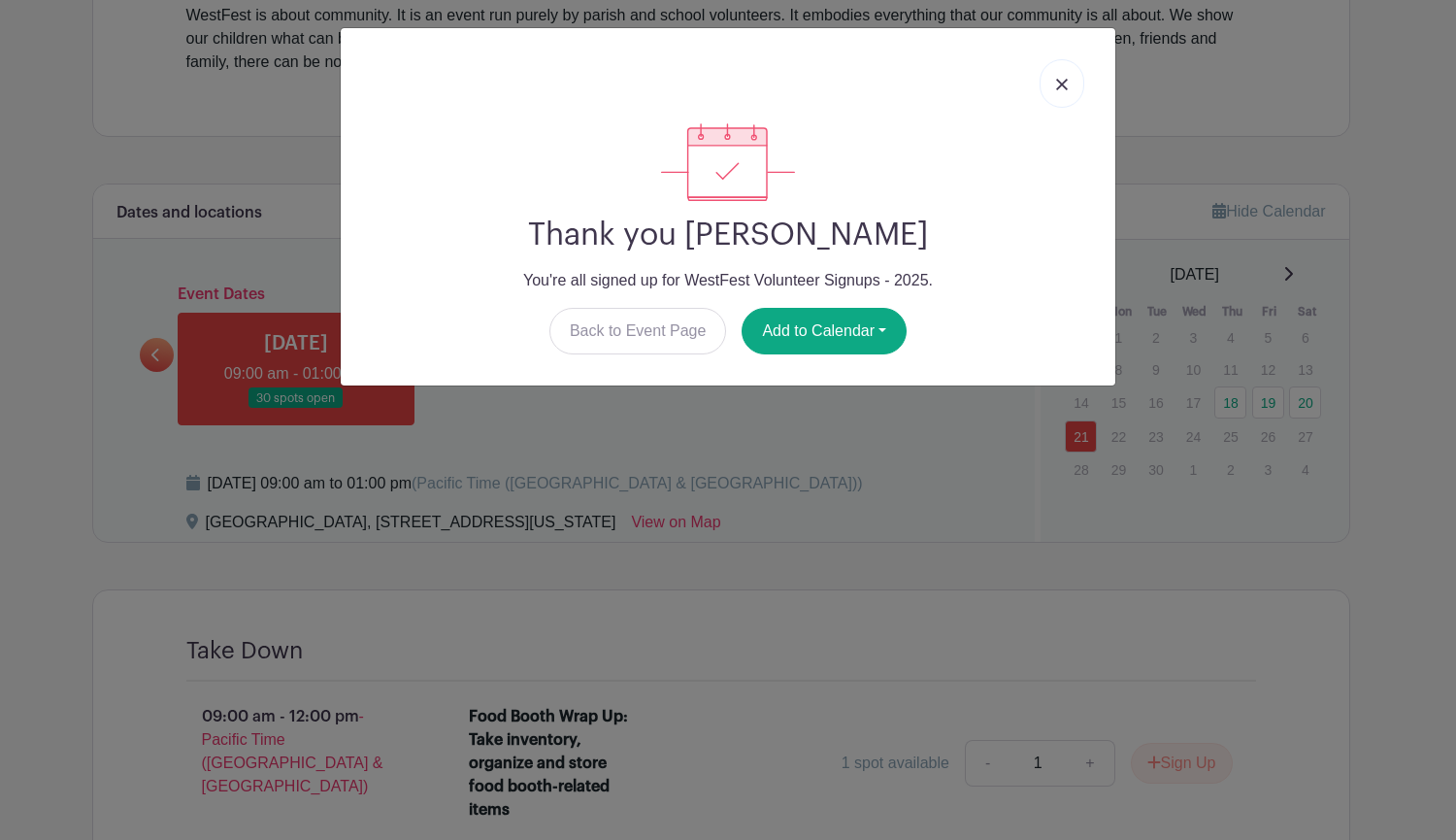
click at [1069, 88] on link at bounding box center [1062, 83] width 45 height 49
